Goal: Information Seeking & Learning: Learn about a topic

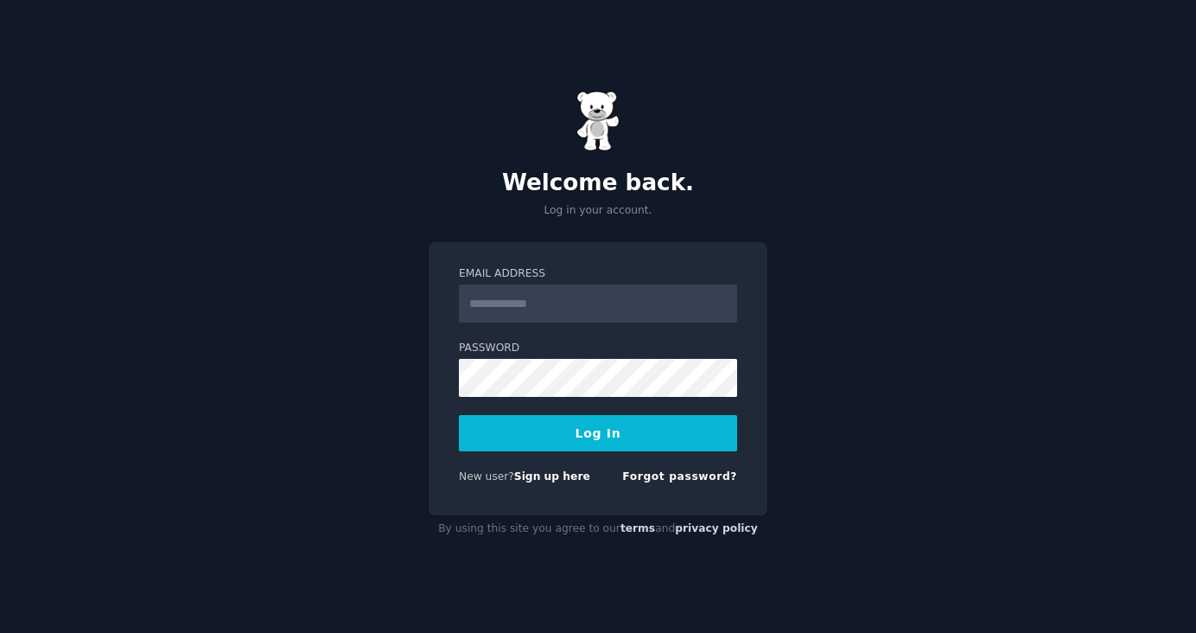
click at [536, 306] on input "Email Address" at bounding box center [598, 303] width 278 height 38
click at [535, 398] on form "**********" at bounding box center [598, 378] width 278 height 225
type input "**********"
click at [570, 449] on button "Log In" at bounding box center [598, 433] width 278 height 36
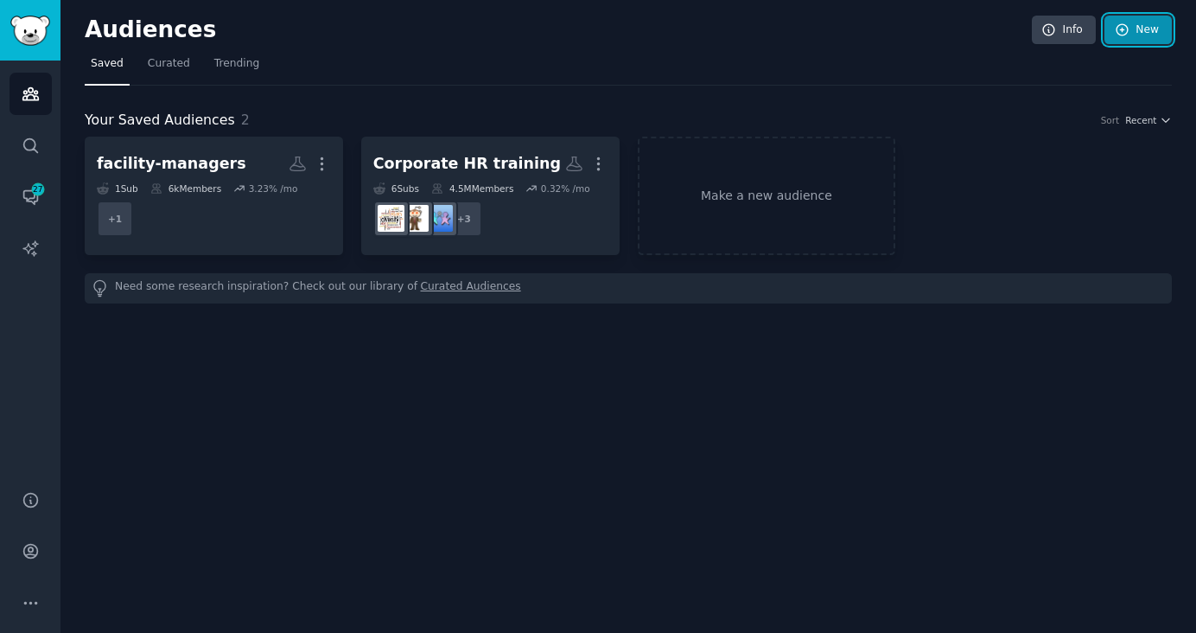
click at [1129, 38] on link "New" at bounding box center [1138, 30] width 67 height 29
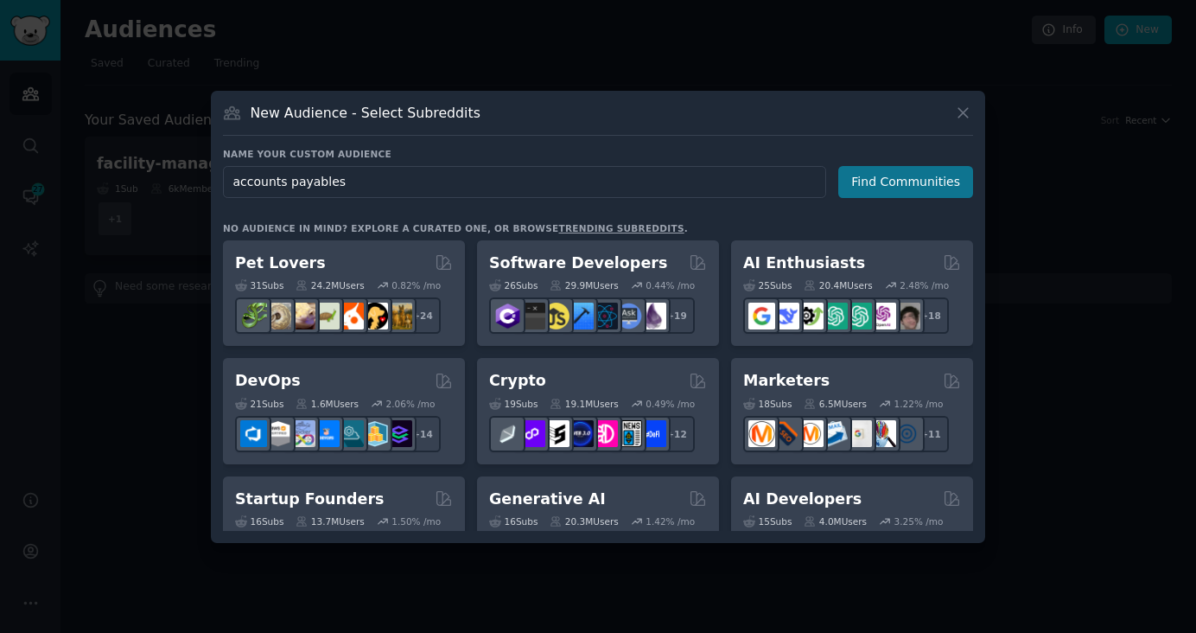
type input "accounts payables"
click at [885, 179] on button "Find Communities" at bounding box center [905, 182] width 135 height 32
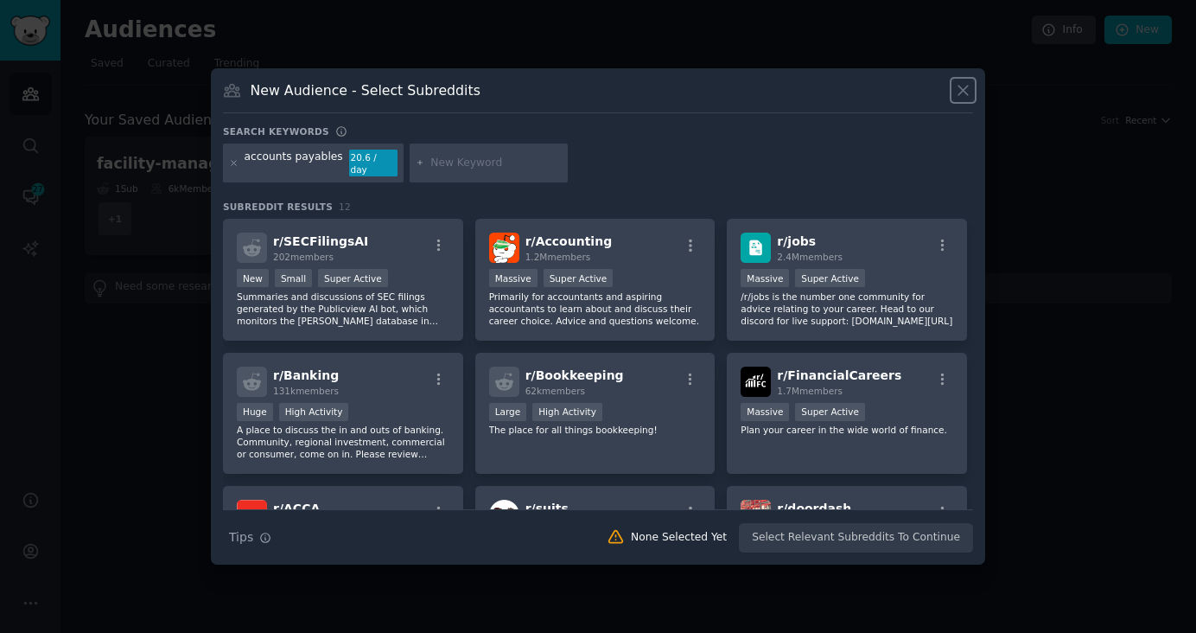
click at [962, 95] on icon at bounding box center [964, 91] width 10 height 10
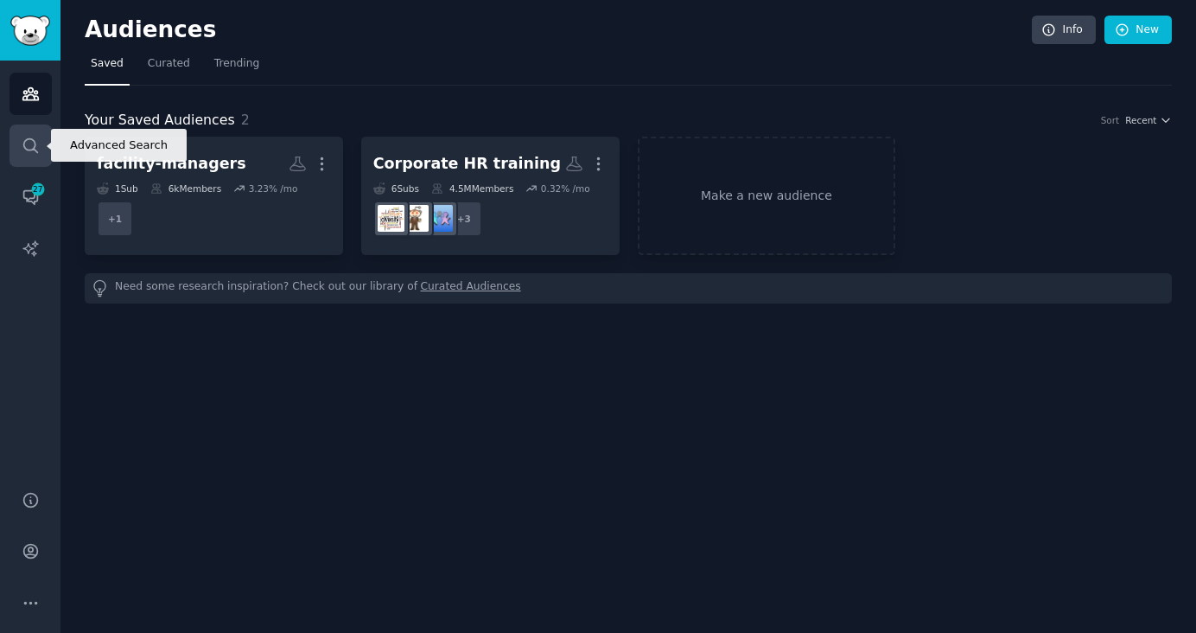
click at [31, 151] on icon "Sidebar" at bounding box center [31, 146] width 18 height 18
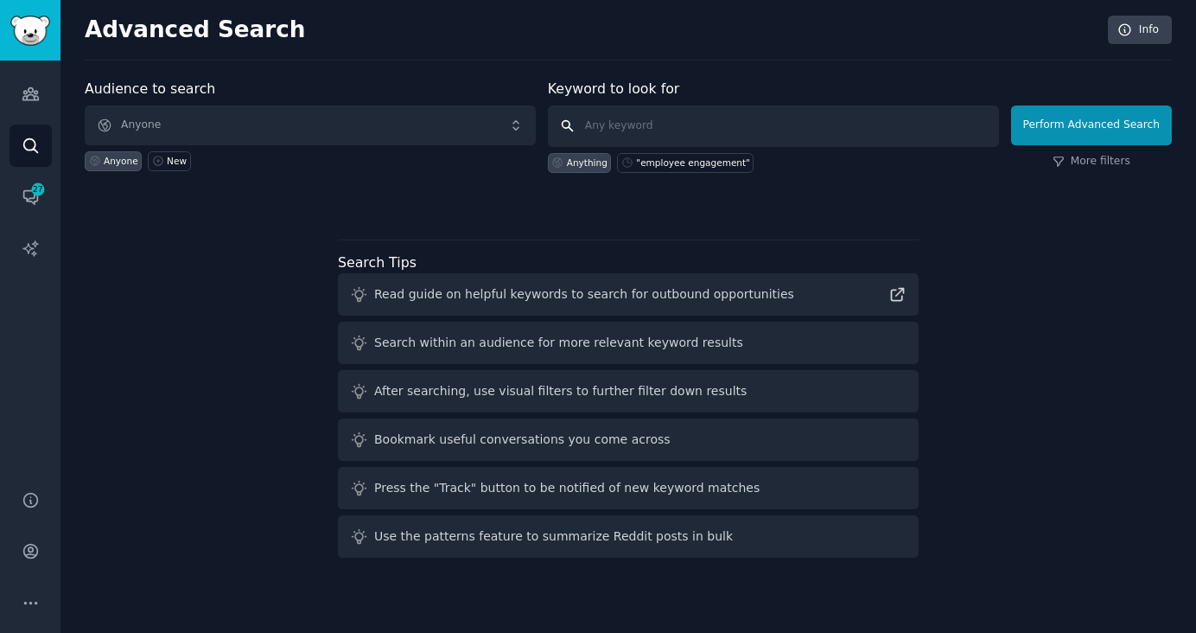
click at [638, 125] on input "text" at bounding box center [773, 125] width 451 height 41
click at [1069, 134] on button "Perform Advanced Search" at bounding box center [1091, 125] width 161 height 40
click at [686, 117] on input "text" at bounding box center [773, 125] width 451 height 41
paste input "what are the best subreddits for discussions about accounts payable software an…"
type input "what are the best subreddits for discussions about accounts payable software an…"
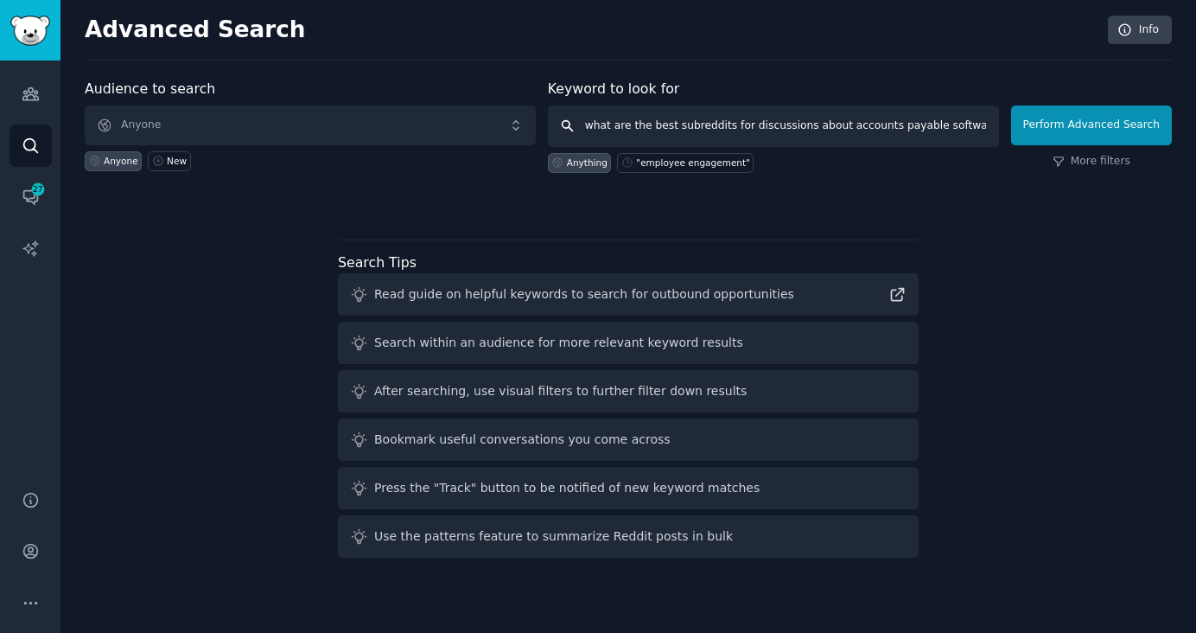
scroll to position [0, 283]
click button "Perform Advanced Search" at bounding box center [1091, 125] width 161 height 40
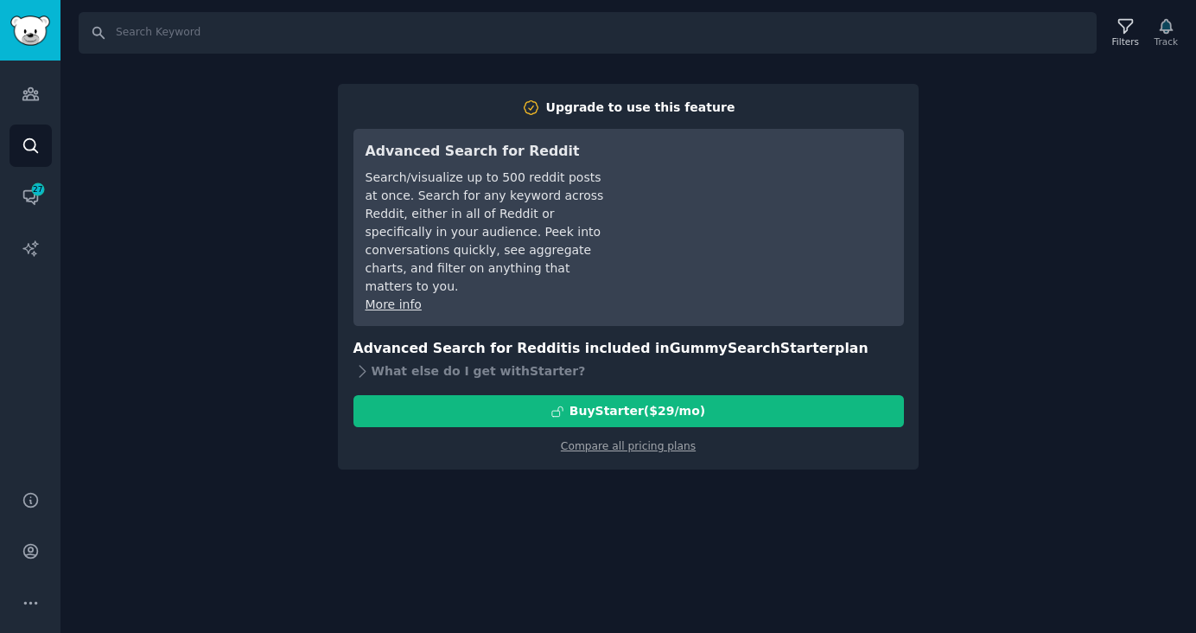
click at [945, 205] on div "Search Filters Track Upgrade to use this feature Advanced Search for Reddit Sea…" at bounding box center [629, 316] width 1136 height 633
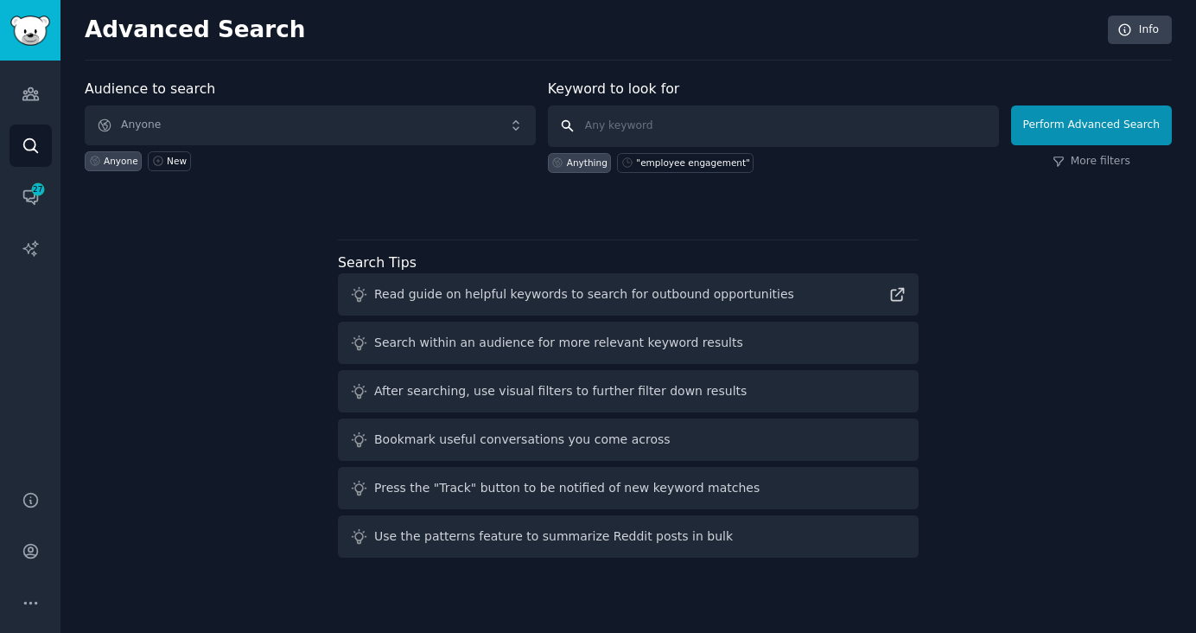
click at [619, 131] on input "text" at bounding box center [773, 125] width 451 height 41
type input ""accounts payables""
click button "Perform Advanced Search" at bounding box center [1091, 125] width 161 height 40
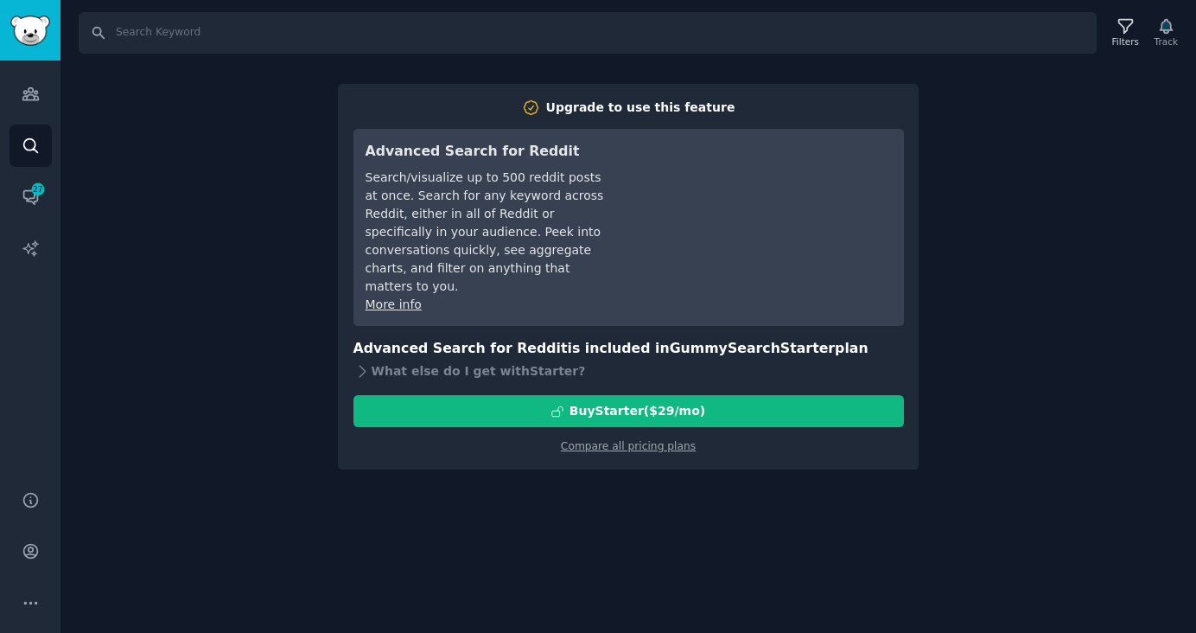
click at [971, 168] on div "Search Filters Track Upgrade to use this feature Advanced Search for Reddit Sea…" at bounding box center [629, 316] width 1136 height 633
